Goal: Find specific fact: Find specific page/section

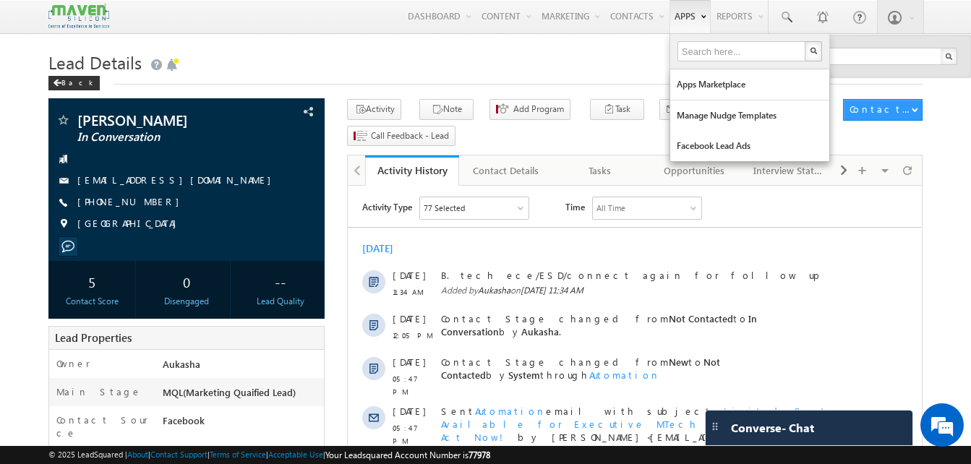
type input "9963377311"
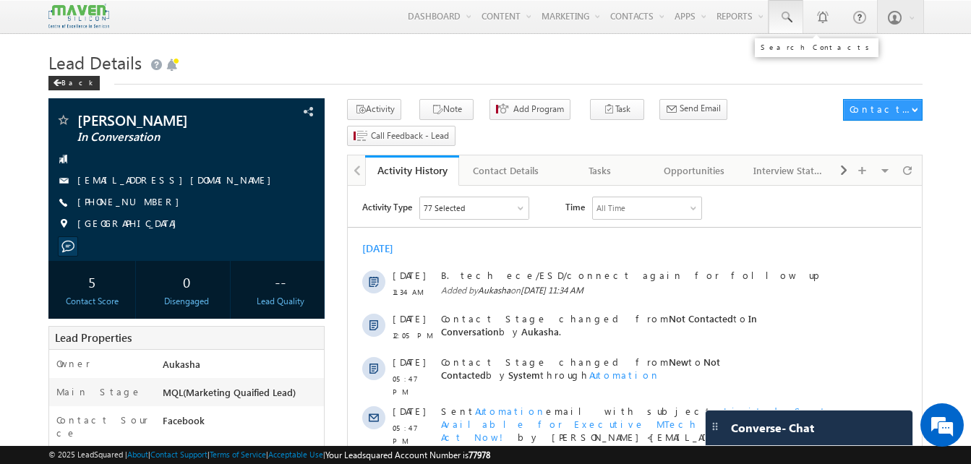
click at [786, 11] on span at bounding box center [786, 17] width 14 height 14
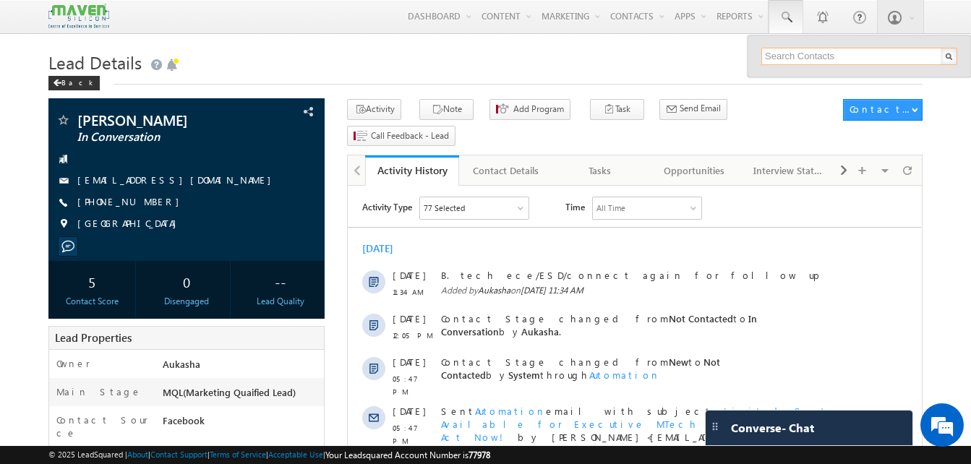
click at [791, 53] on input "text" at bounding box center [860, 56] width 196 height 17
paste input "9963377311"
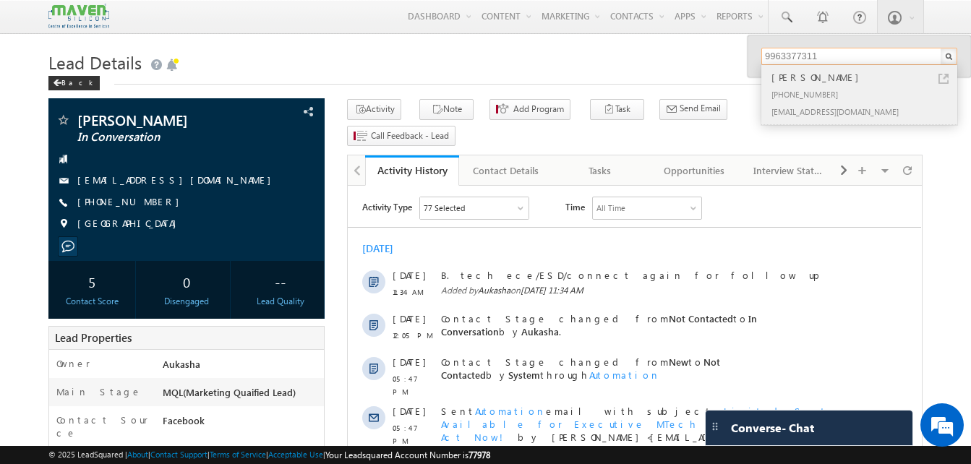
type input "9963377311"
click at [943, 79] on link at bounding box center [944, 79] width 10 height 10
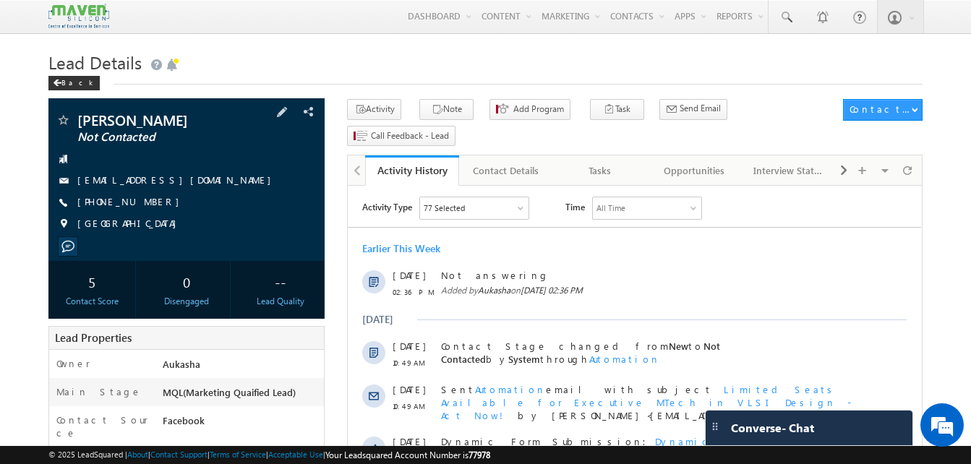
click at [148, 203] on div "[PHONE_NUMBER]" at bounding box center [187, 202] width 262 height 14
copy div "[PHONE_NUMBER]"
click at [803, 21] on link at bounding box center [786, 16] width 35 height 33
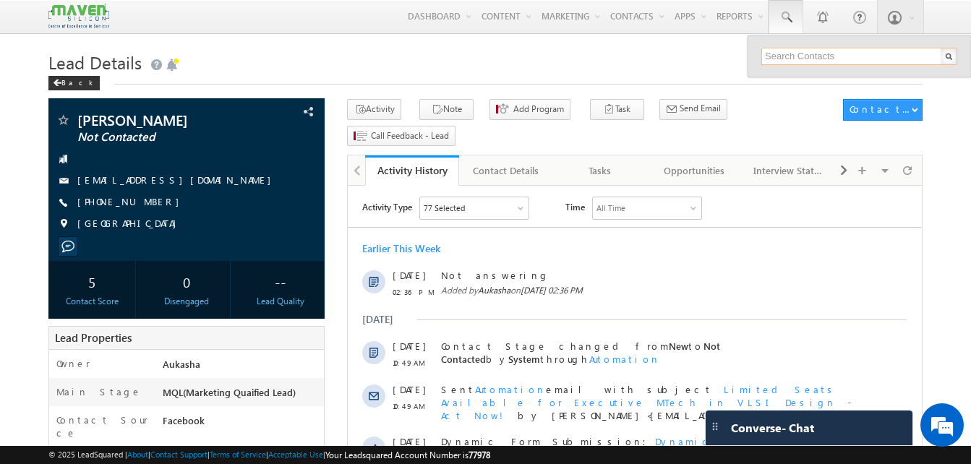
paste input "8667826347"
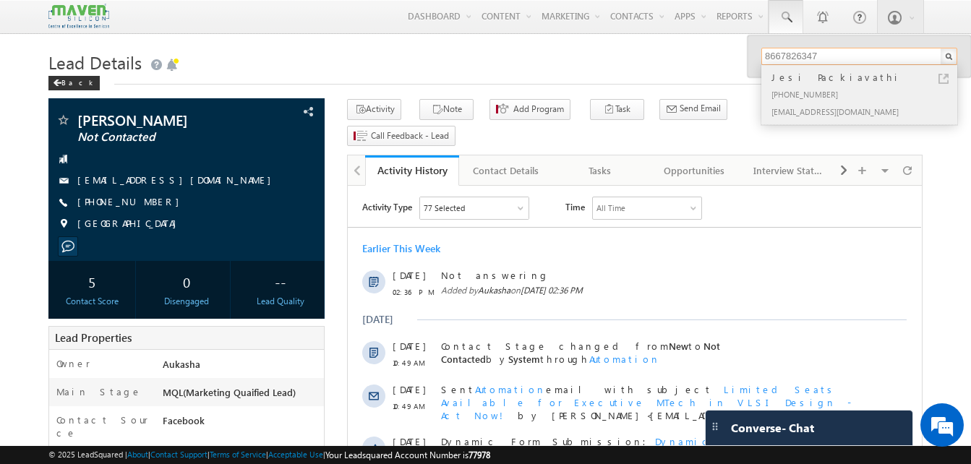
type input "8667826347"
click at [946, 78] on link at bounding box center [944, 79] width 10 height 10
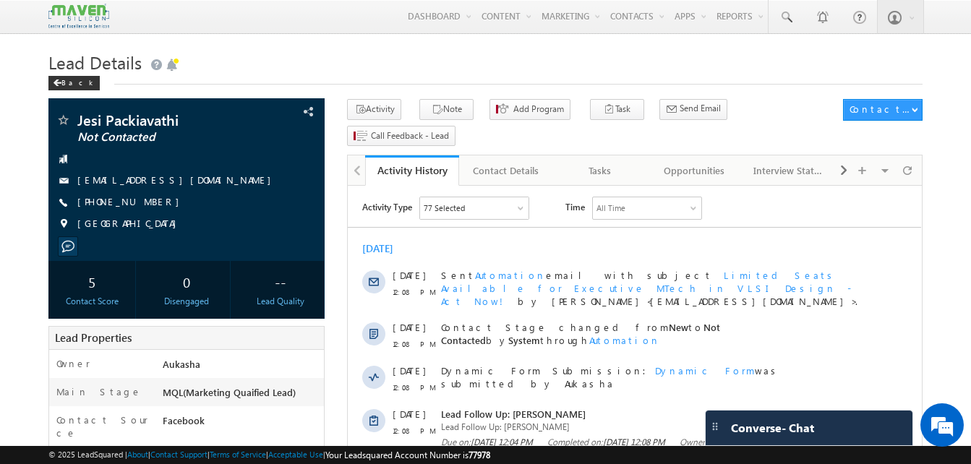
click at [148, 204] on div "[PHONE_NUMBER]" at bounding box center [187, 202] width 262 height 14
copy div "[PHONE_NUMBER]"
